Goal: Find specific page/section: Find specific page/section

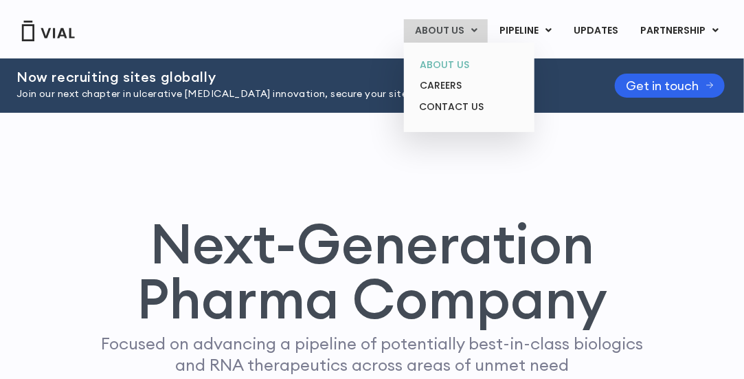
click at [463, 65] on link "ABOUT US" at bounding box center [469, 64] width 120 height 21
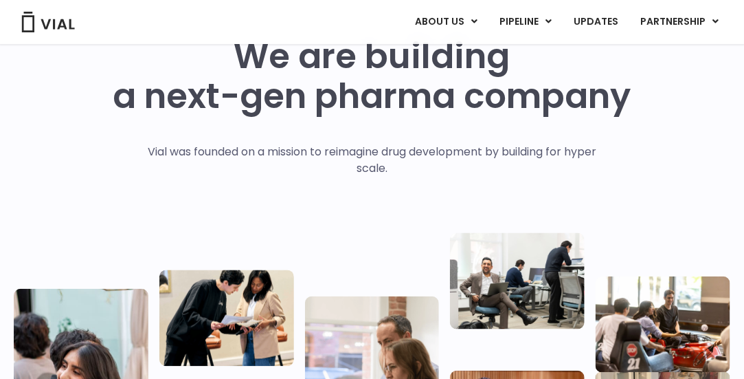
scroll to position [36, 0]
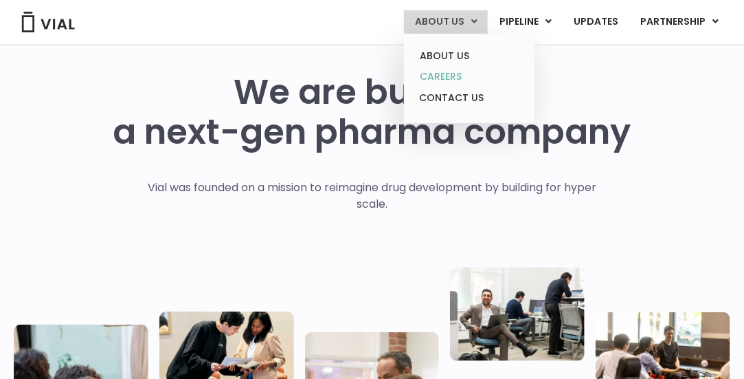
click at [450, 71] on link "CAREERS" at bounding box center [469, 76] width 120 height 21
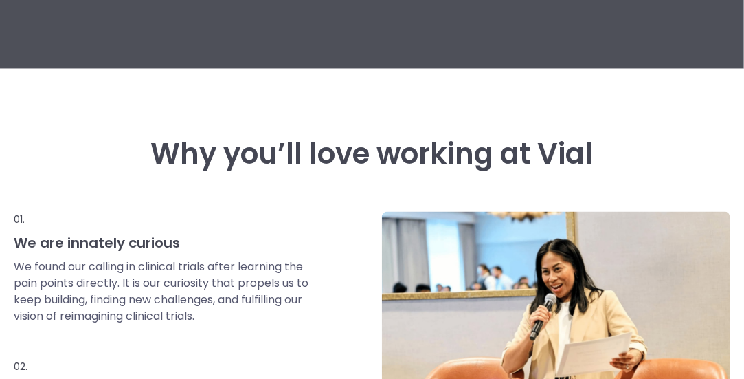
scroll to position [286, 0]
